Goal: Navigation & Orientation: Find specific page/section

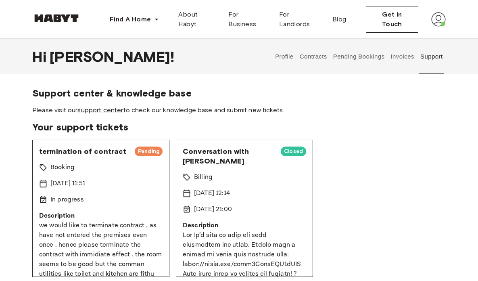
click at [405, 55] on button "Invoices" at bounding box center [402, 57] width 25 height 36
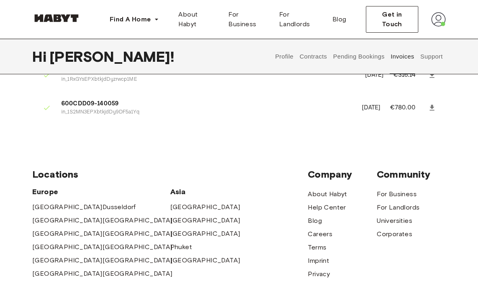
scroll to position [11, 0]
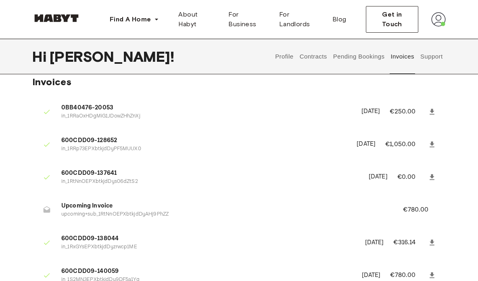
click at [320, 55] on button "Contracts" at bounding box center [313, 57] width 29 height 36
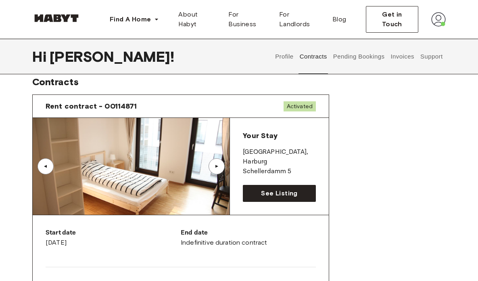
click at [219, 167] on div "▲" at bounding box center [217, 166] width 8 height 5
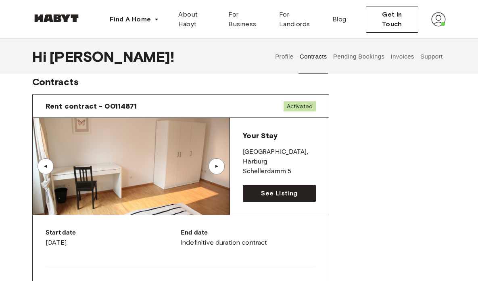
click at [219, 167] on div "▲" at bounding box center [217, 166] width 8 height 5
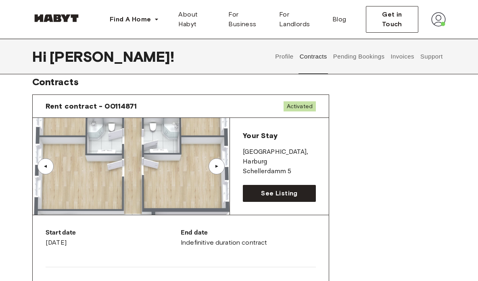
click at [219, 167] on div "▲" at bounding box center [217, 166] width 8 height 5
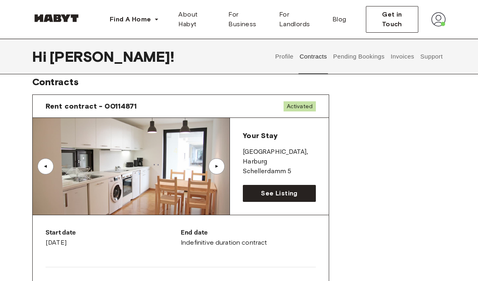
click at [219, 167] on div "▲" at bounding box center [217, 166] width 8 height 5
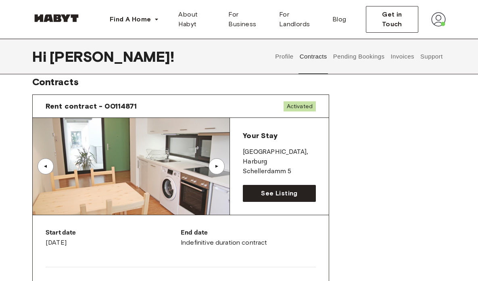
click at [219, 167] on div "▲" at bounding box center [217, 166] width 8 height 5
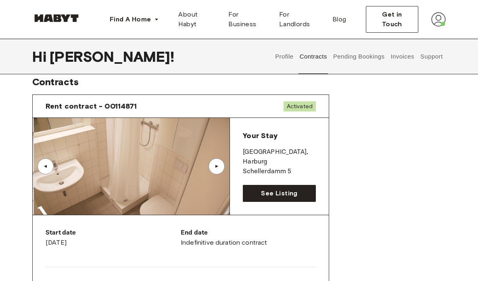
click at [219, 167] on div "▲" at bounding box center [217, 166] width 8 height 5
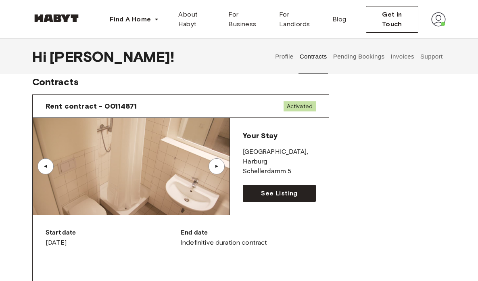
click at [219, 167] on div "▲" at bounding box center [217, 166] width 8 height 5
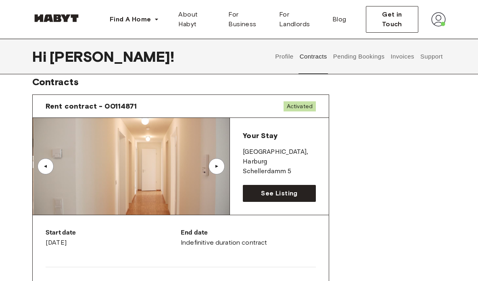
click at [219, 167] on div "▲" at bounding box center [217, 166] width 8 height 5
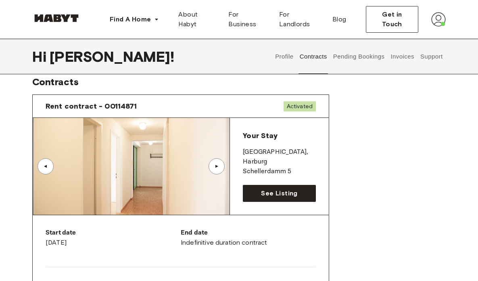
click at [219, 167] on div "▲" at bounding box center [217, 166] width 8 height 5
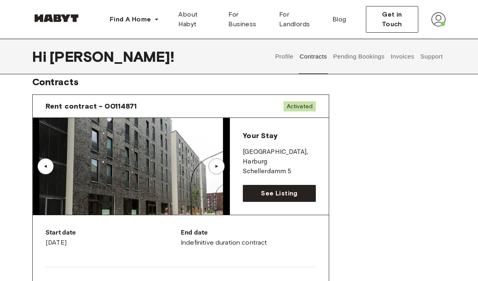
click at [219, 167] on div "▲" at bounding box center [217, 166] width 8 height 5
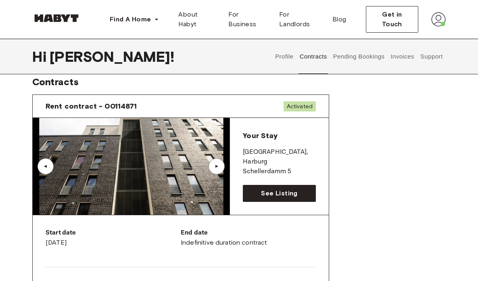
click at [219, 167] on div "▲" at bounding box center [217, 166] width 8 height 5
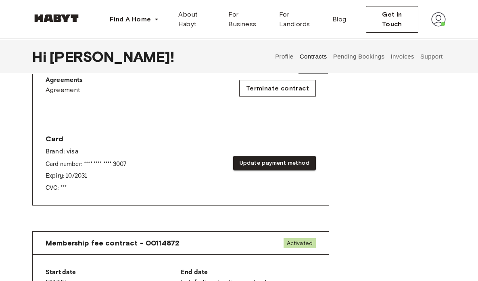
scroll to position [267, 0]
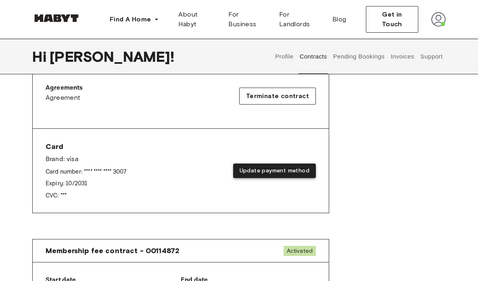
click at [294, 171] on button "Update payment method" at bounding box center [274, 171] width 83 height 15
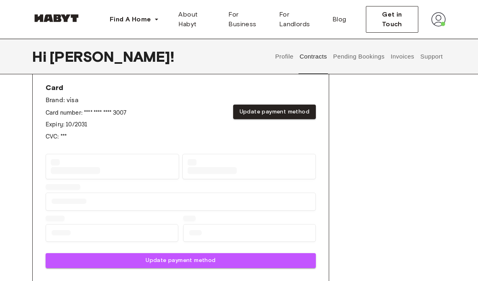
scroll to position [327, 0]
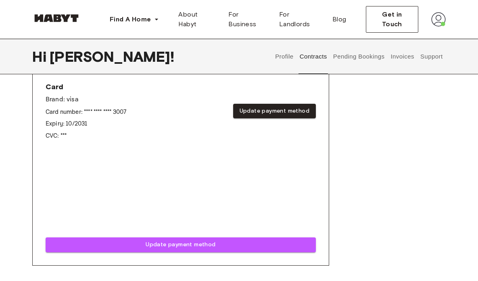
click at [365, 195] on div "Rent contract - 00114871 Activated ▲ ▲ Your Stay [GEOGRAPHIC_DATA] , [GEOGRAPHI…" at bounding box center [239, 29] width 414 height 512
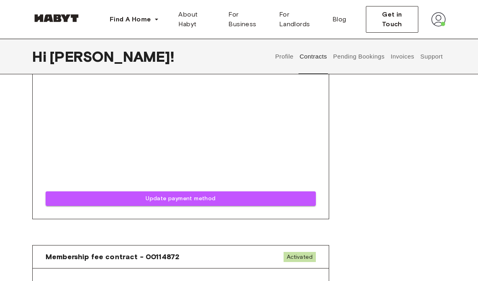
scroll to position [473, 0]
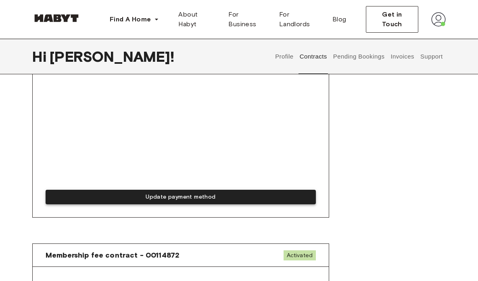
click at [221, 197] on button "Update payment method" at bounding box center [181, 197] width 271 height 15
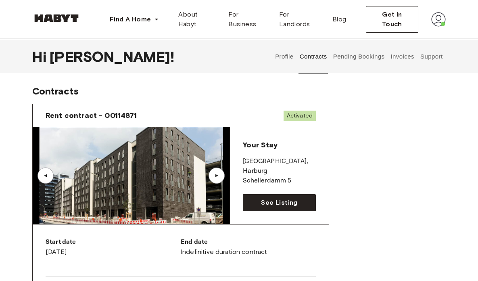
scroll to position [0, 0]
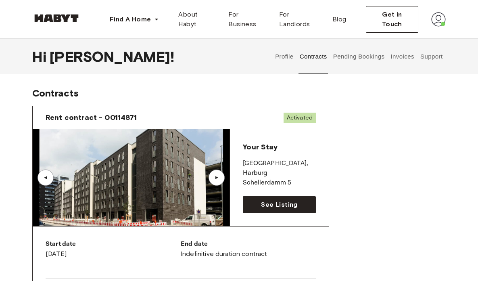
click at [223, 174] on div "▲" at bounding box center [217, 178] width 16 height 16
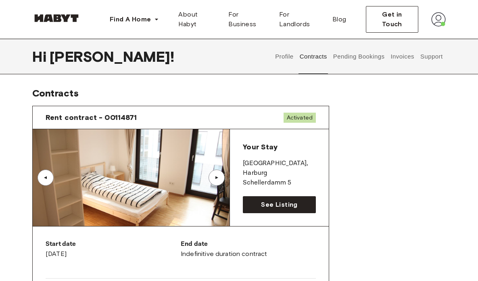
click at [217, 174] on div "▲" at bounding box center [217, 178] width 16 height 16
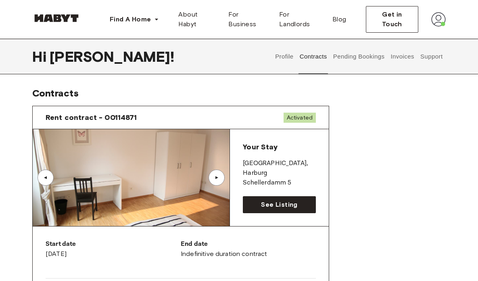
click at [217, 174] on div "▲" at bounding box center [217, 178] width 16 height 16
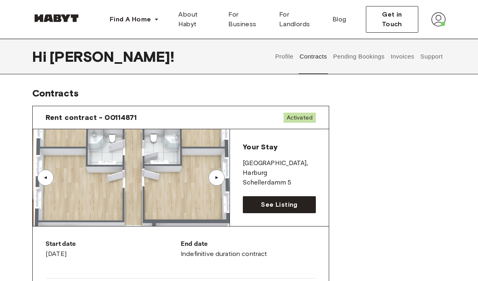
click at [217, 174] on div "▲" at bounding box center [217, 178] width 16 height 16
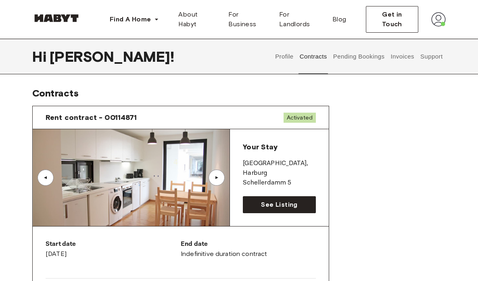
click at [217, 174] on div "▲" at bounding box center [217, 178] width 16 height 16
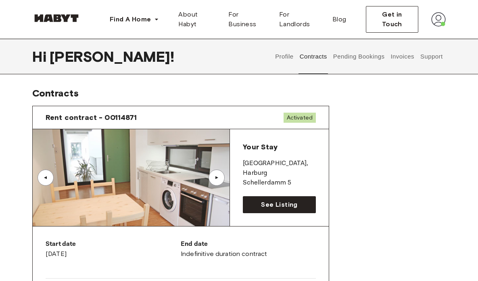
click at [217, 174] on div "▲" at bounding box center [217, 178] width 16 height 16
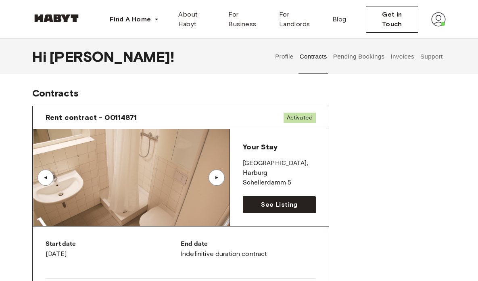
click at [217, 174] on div "▲" at bounding box center [217, 178] width 16 height 16
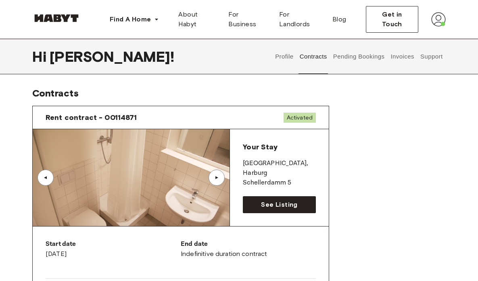
click at [217, 174] on div "▲" at bounding box center [217, 178] width 16 height 16
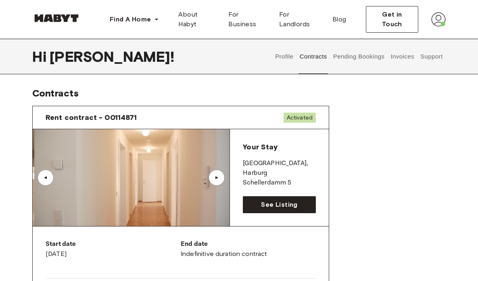
click at [217, 174] on div "▲" at bounding box center [217, 178] width 16 height 16
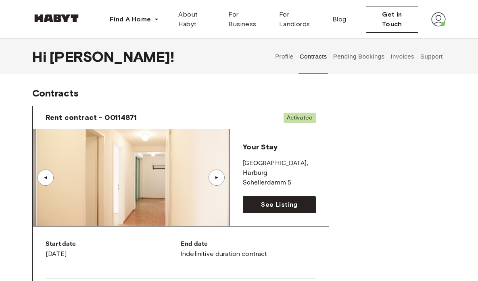
click at [217, 174] on div "▲" at bounding box center [217, 178] width 16 height 16
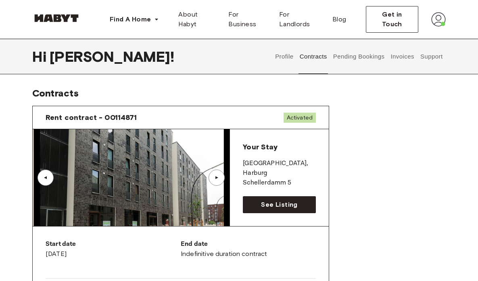
click at [217, 174] on div "▲" at bounding box center [217, 178] width 16 height 16
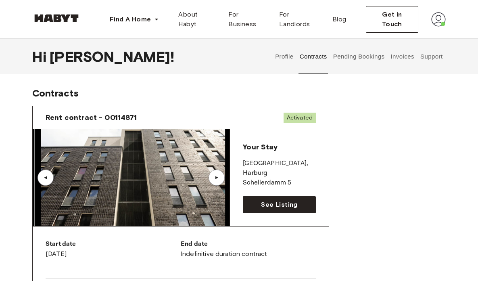
click at [217, 174] on div "▲" at bounding box center [217, 178] width 16 height 16
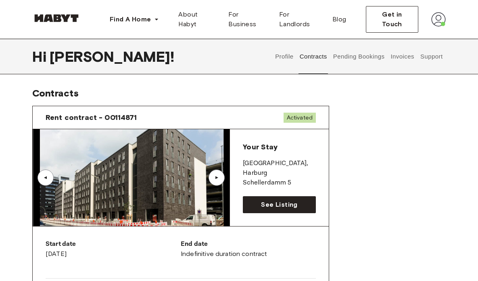
click at [217, 174] on div "▲" at bounding box center [217, 178] width 16 height 16
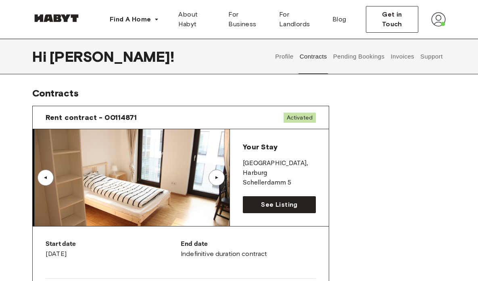
click at [217, 174] on div "▲" at bounding box center [217, 178] width 16 height 16
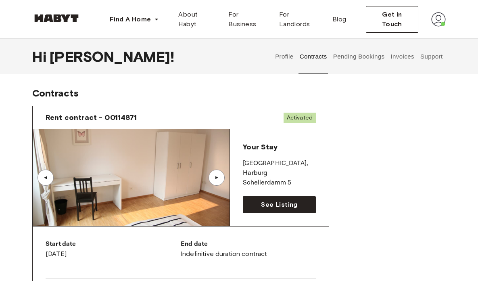
click at [356, 55] on button "Pending Bookings" at bounding box center [359, 57] width 54 height 36
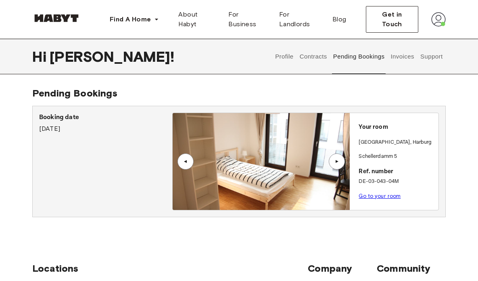
click at [402, 58] on button "Invoices" at bounding box center [402, 57] width 25 height 36
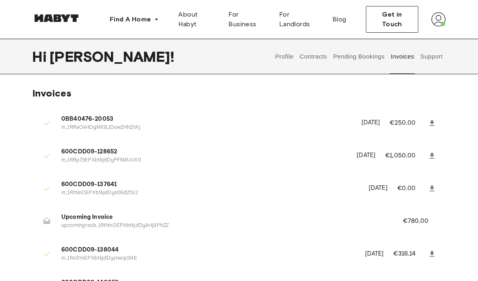
click at [437, 57] on button "Support" at bounding box center [432, 57] width 25 height 36
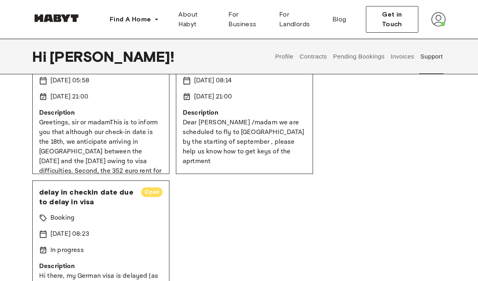
scroll to position [43, 0]
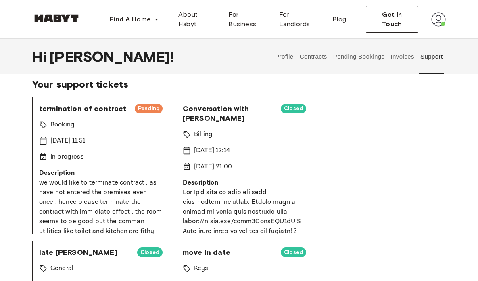
click at [313, 57] on button "Contracts" at bounding box center [313, 57] width 29 height 36
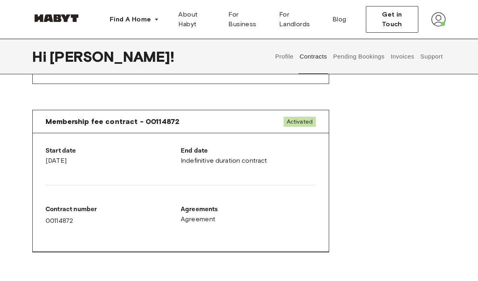
scroll to position [398, 0]
